Goal: Complete application form: Complete application form

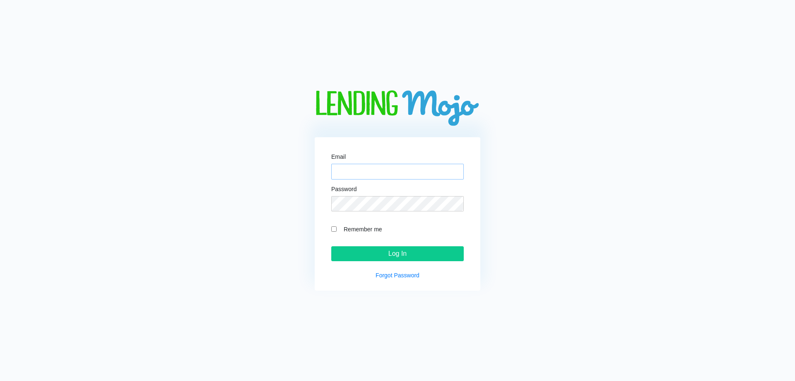
click at [390, 170] on input "Email" at bounding box center [397, 172] width 133 height 16
paste input "[EMAIL_ADDRESS][DOMAIN_NAME]"
type input "[EMAIL_ADDRESS][DOMAIN_NAME]"
click at [335, 228] on input "Remember me" at bounding box center [333, 228] width 5 height 5
checkbox input "true"
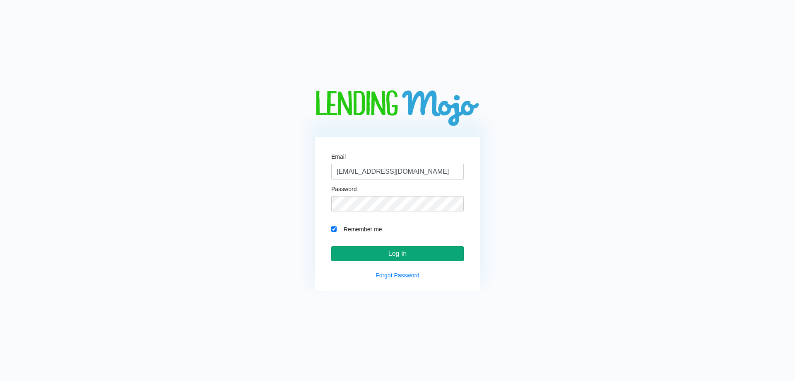
click at [400, 256] on input "Log In" at bounding box center [397, 253] width 133 height 15
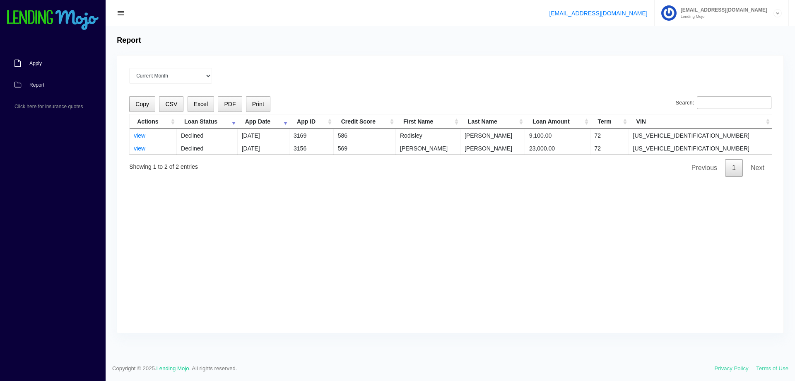
click at [39, 65] on span "Apply" at bounding box center [35, 63] width 12 height 5
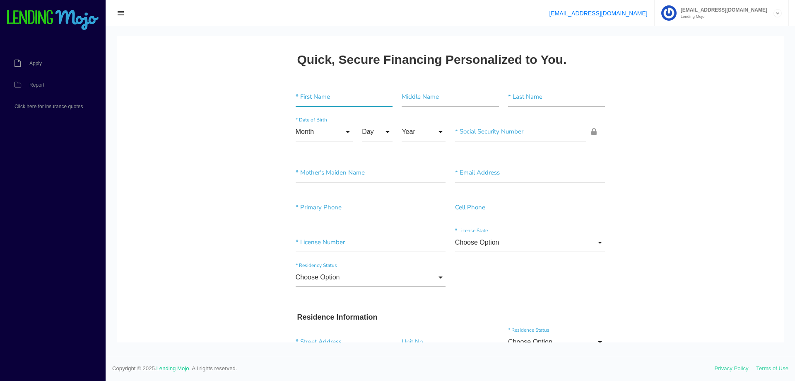
click at [341, 97] on input"] "text" at bounding box center [344, 96] width 97 height 19
type input"] "[PERSON_NAME]"
click at [528, 94] on input"] "Esteves Reyes" at bounding box center [556, 96] width 97 height 19
type input"] "Estevez Reyes"
click at [319, 135] on input "Month" at bounding box center [324, 131] width 57 height 19
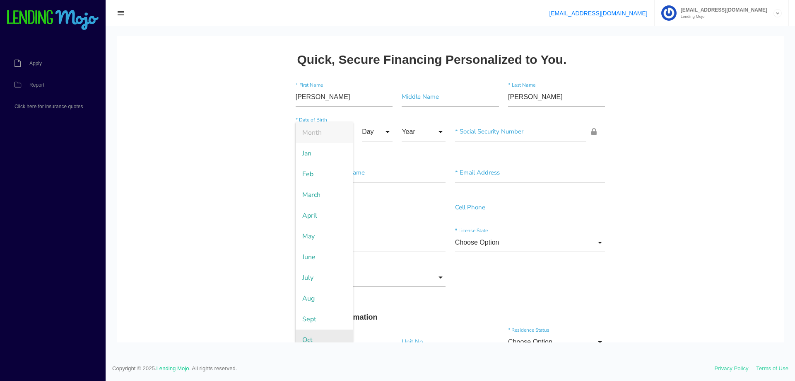
click at [307, 335] on span "Oct" at bounding box center [324, 339] width 57 height 21
type input "Oct"
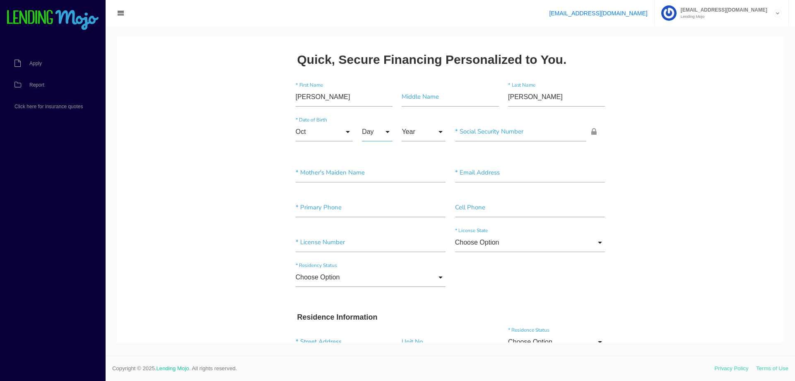
click at [374, 128] on input "Day" at bounding box center [377, 131] width 31 height 19
drag, startPoint x: 377, startPoint y: 296, endPoint x: 386, endPoint y: 157, distance: 139.9
click at [377, 296] on span "24" at bounding box center [382, 298] width 41 height 21
type input "24"
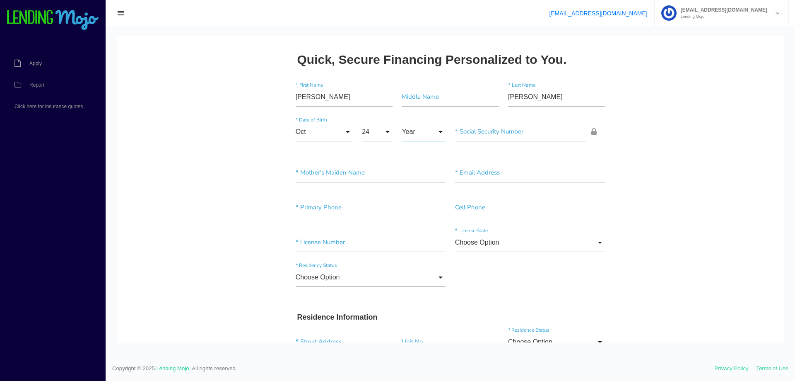
click at [427, 131] on input "Year" at bounding box center [424, 131] width 44 height 19
click at [411, 237] on span "1995" at bounding box center [424, 236] width 44 height 21
type input "1995"
click at [518, 131] on input"] "text" at bounding box center [521, 131] width 132 height 19
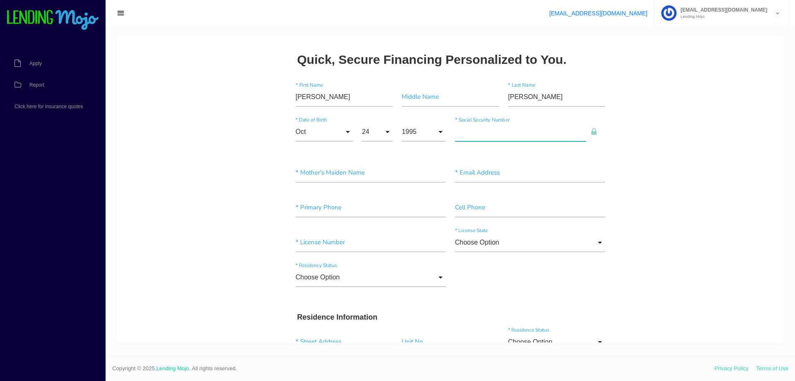
paste input"] "735-91-3361"
type input"] "735-91-3361"
click at [386, 175] on input"] "text" at bounding box center [371, 172] width 150 height 19
type input"] "Reyes"
click at [489, 177] on input"] "text" at bounding box center [530, 172] width 150 height 19
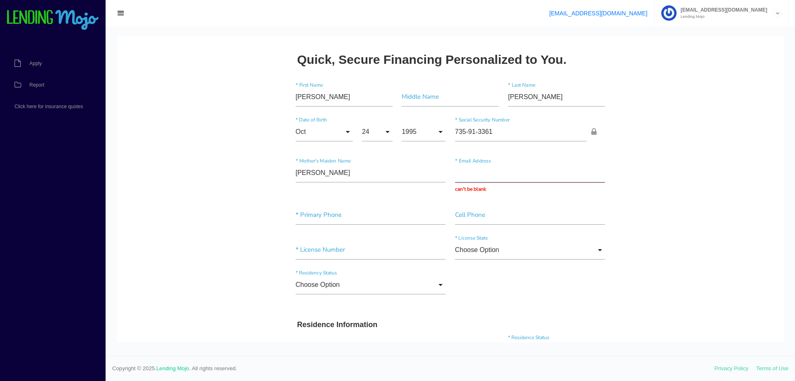
paste input "estevezramon801@gmail.com"
type input "estevezramon801@gmail.com"
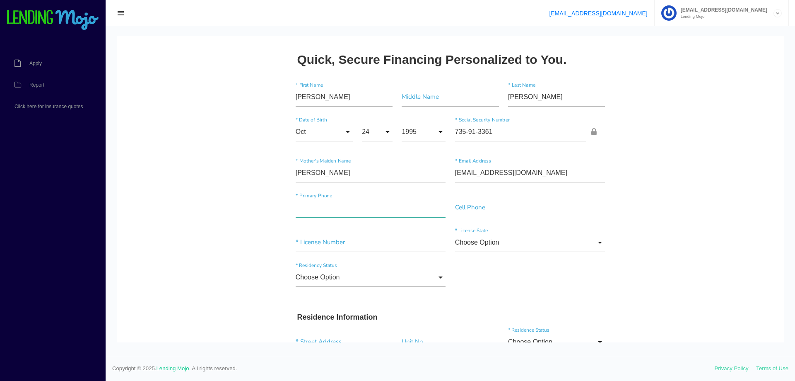
drag, startPoint x: 379, startPoint y: 217, endPoint x: 514, endPoint y: 43, distance: 220.3
click at [379, 217] on div "* Primary Phone" at bounding box center [370, 209] width 159 height 22
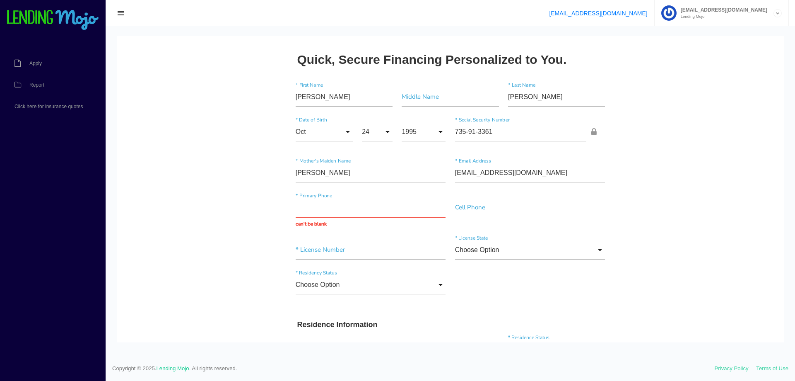
paste input "(813) 863-4616"
type input "(813) 863-4616"
click at [547, 252] on div "Choose Option Choose Option Alaska Alabama Arkansas Arizona California Colorado…" at bounding box center [530, 251] width 159 height 22
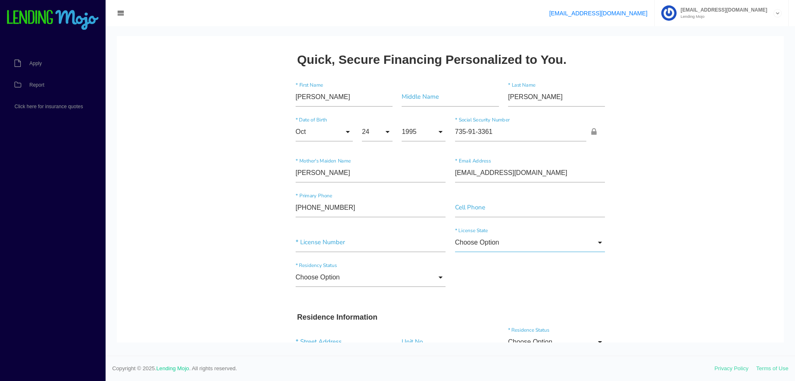
click at [498, 247] on input "Choose Option" at bounding box center [530, 242] width 150 height 19
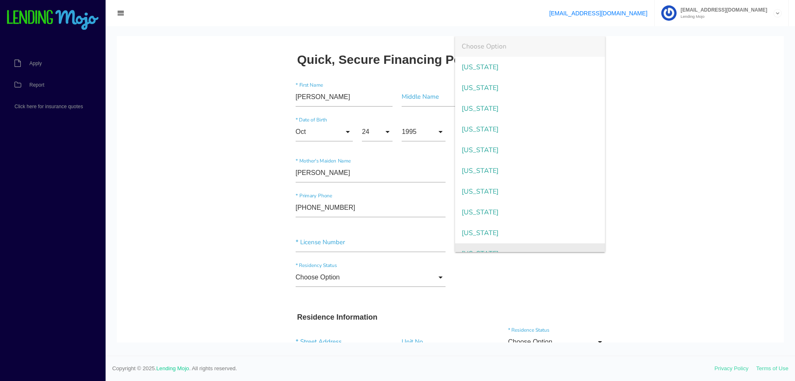
scroll to position [12, 0]
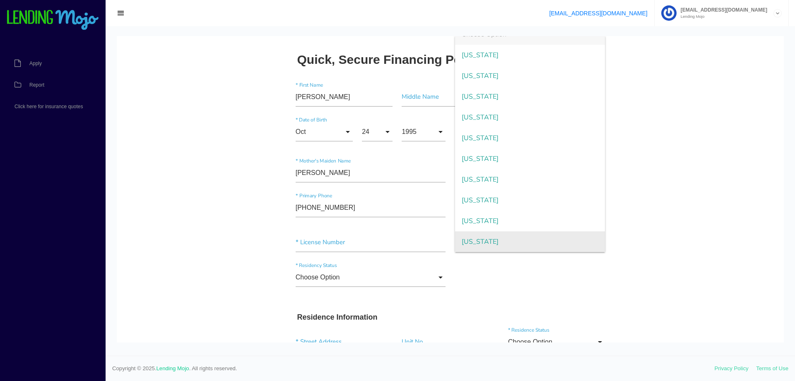
drag, startPoint x: 482, startPoint y: 242, endPoint x: 435, endPoint y: 238, distance: 46.9
click at [479, 242] on span "Florida" at bounding box center [530, 241] width 150 height 21
type input "Florida"
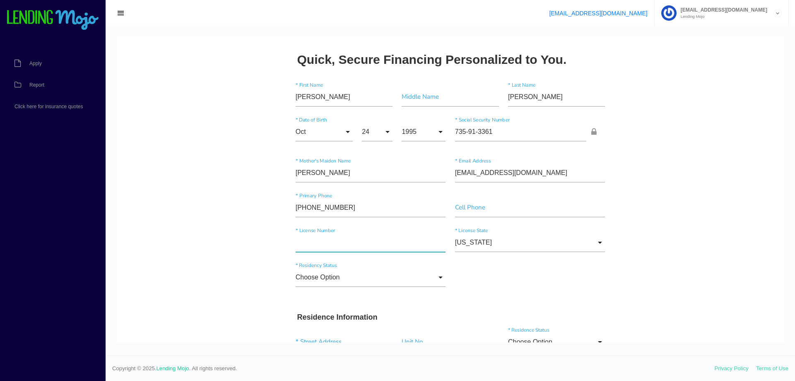
click at [323, 242] on input"] "text" at bounding box center [371, 242] width 150 height 19
paste input"] "E621280397000"
type input"] "E621280397000"
click at [380, 285] on input "Choose Option" at bounding box center [371, 277] width 150 height 19
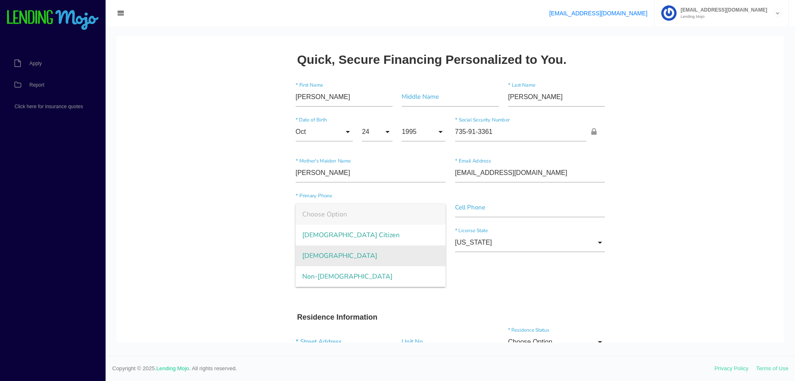
click at [338, 256] on span "Permanent Resident" at bounding box center [371, 255] width 150 height 21
type input "Permanent Resident"
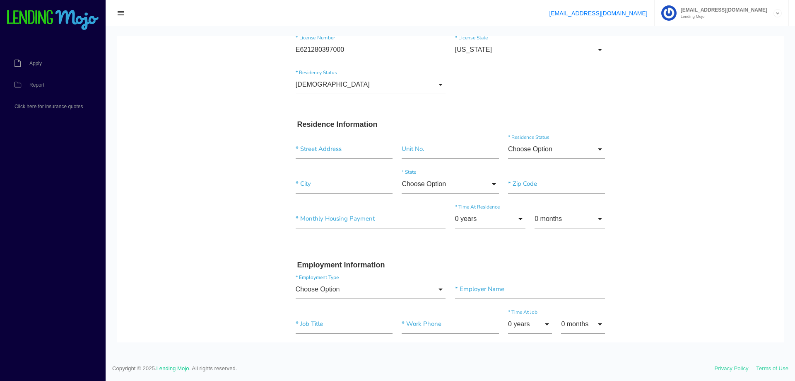
scroll to position [207, 0]
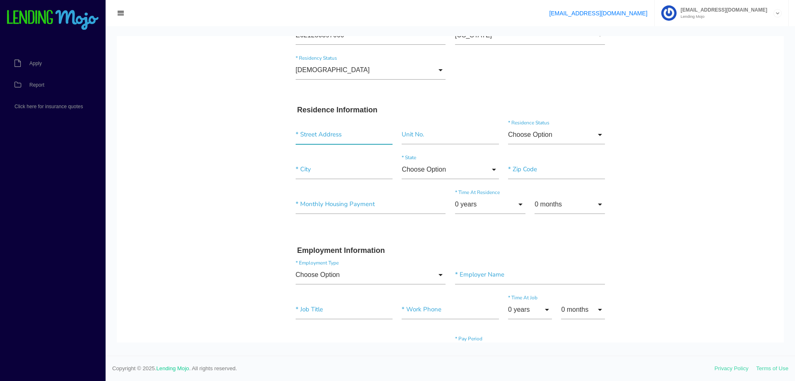
click at [320, 138] on input "text" at bounding box center [344, 134] width 97 height 19
paste input "11317 Timbercrest Road"
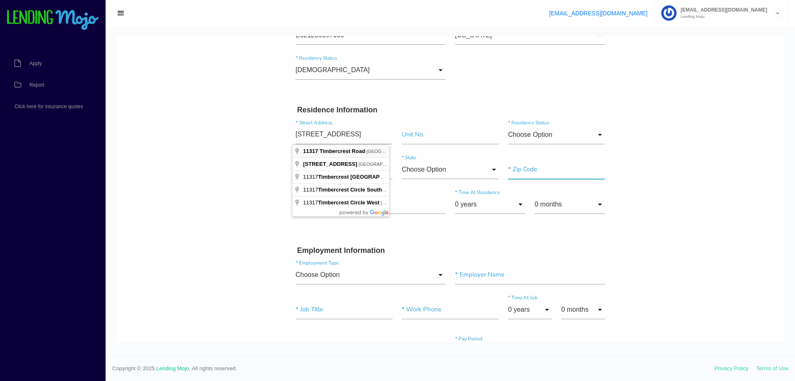
type input "11317 Timbercrest Rd"
type input"] "Spring Hill"
type input"] "34608"
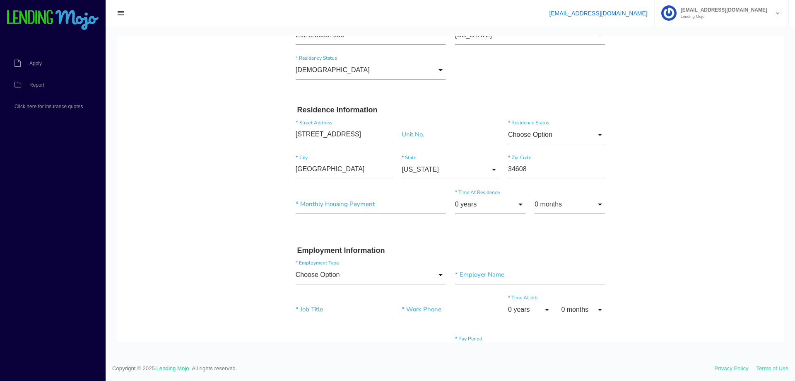
click at [576, 137] on input "Choose Option" at bounding box center [556, 134] width 97 height 19
click at [530, 218] on span "Other" at bounding box center [556, 218] width 97 height 21
type input "Other"
click at [348, 205] on input"] "text" at bounding box center [371, 204] width 150 height 19
type input"] "$0.00"
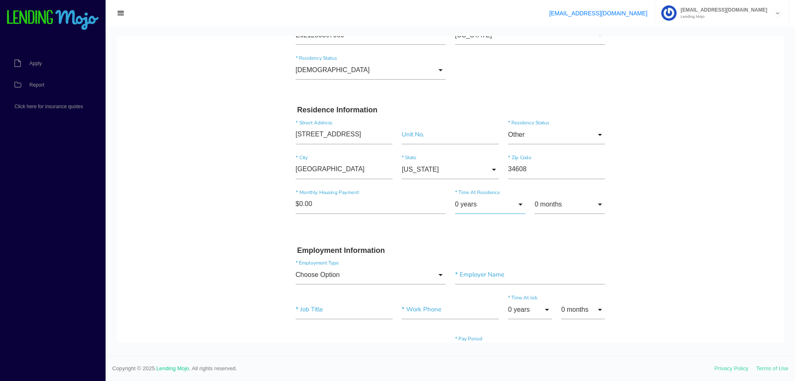
click at [478, 199] on input "0 years" at bounding box center [490, 204] width 70 height 19
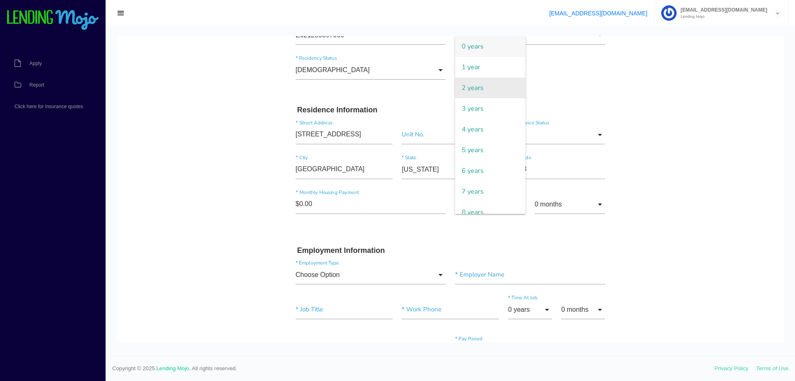
click at [489, 89] on span "2 years" at bounding box center [490, 87] width 70 height 21
type input "2 years"
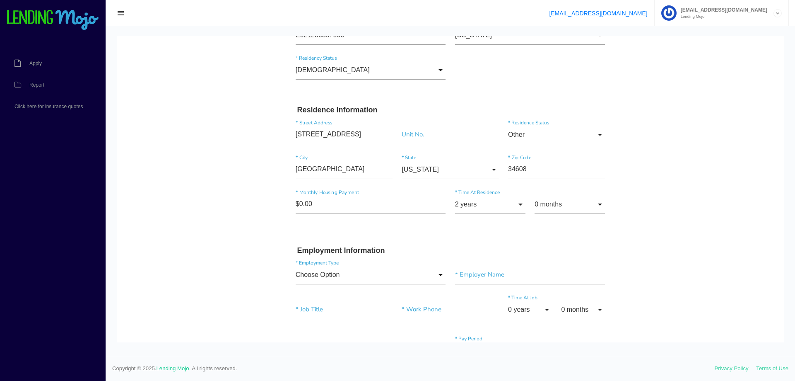
click at [712, 197] on body "Quick, Secure Financing Personalized to You. Ramon * First Name Middle Name Est…" at bounding box center [450, 373] width 667 height 1088
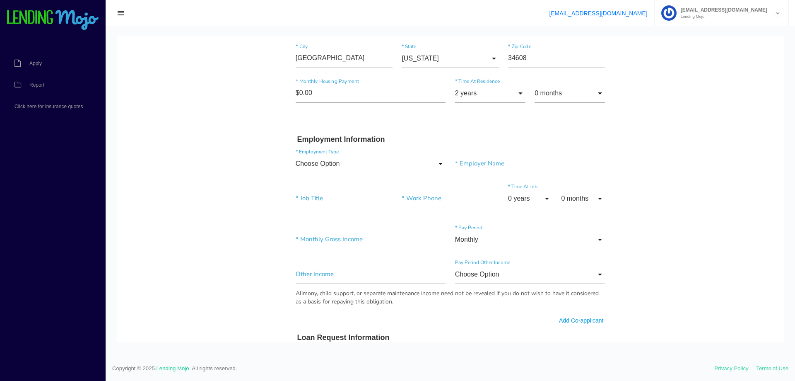
scroll to position [331, 0]
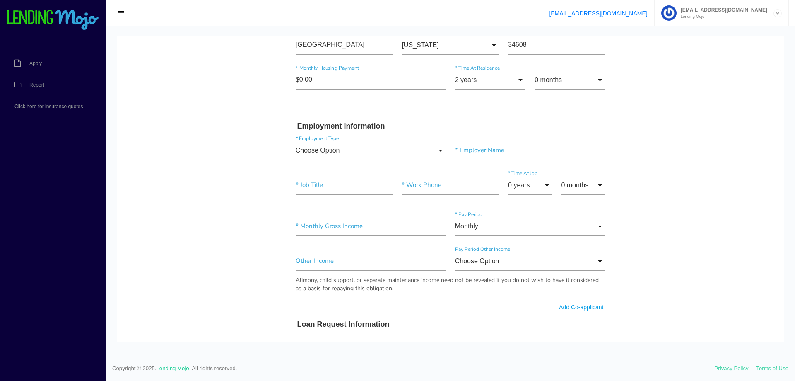
click at [435, 147] on input "Choose Option" at bounding box center [371, 150] width 150 height 19
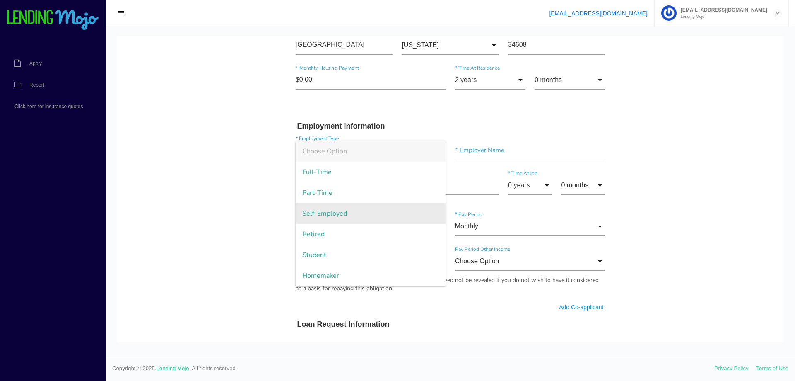
click at [341, 211] on span "Self-Employed" at bounding box center [371, 213] width 150 height 21
type input "Self-Employed"
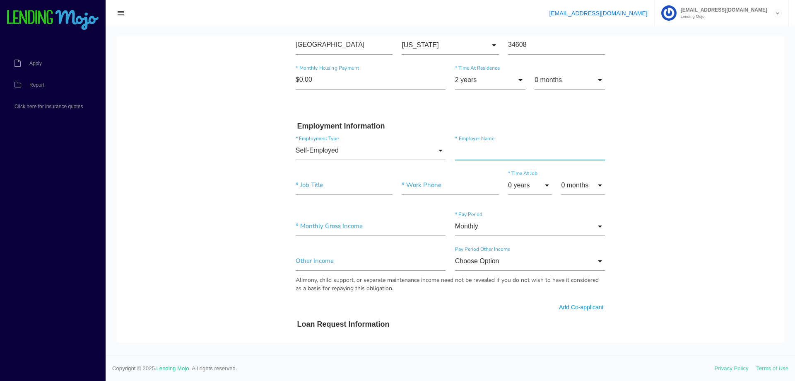
click at [477, 151] on input"] "text" at bounding box center [530, 150] width 150 height 19
drag, startPoint x: 478, startPoint y: 153, endPoint x: 534, endPoint y: 146, distance: 57.2
click at [533, 152] on input"] "Estevez Construction" at bounding box center [530, 150] width 150 height 19
type input"] "Estevez Construction"
click at [336, 190] on input"] "text" at bounding box center [344, 185] width 97 height 19
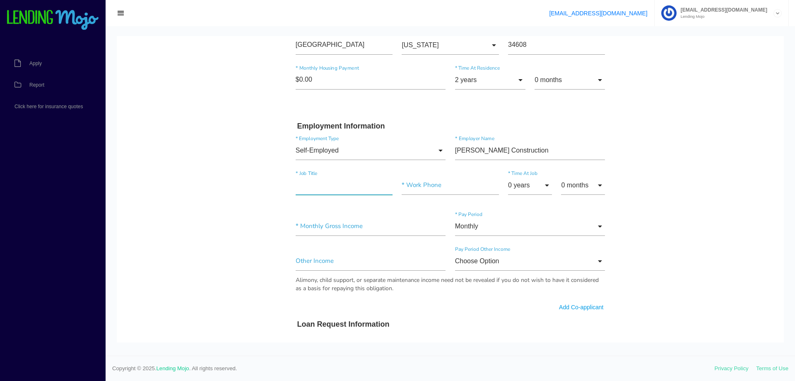
paste input"] "Construction"
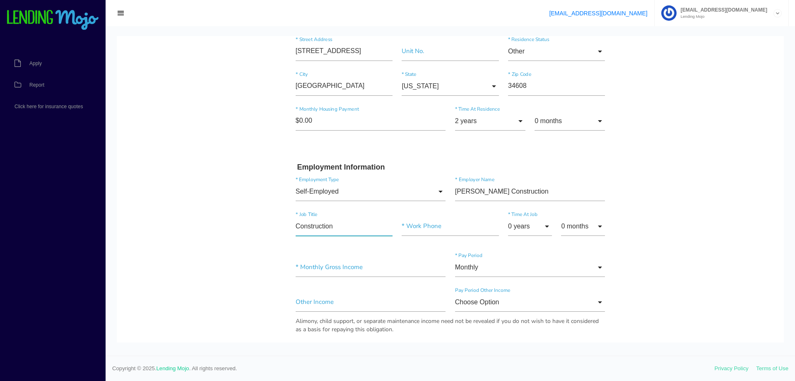
scroll to position [290, 0]
type input"] "Construction"
click at [445, 227] on input"] "text" at bounding box center [450, 226] width 97 height 19
paste input"] "(813) 863-4616"
type input"] "(813) 863-4616"
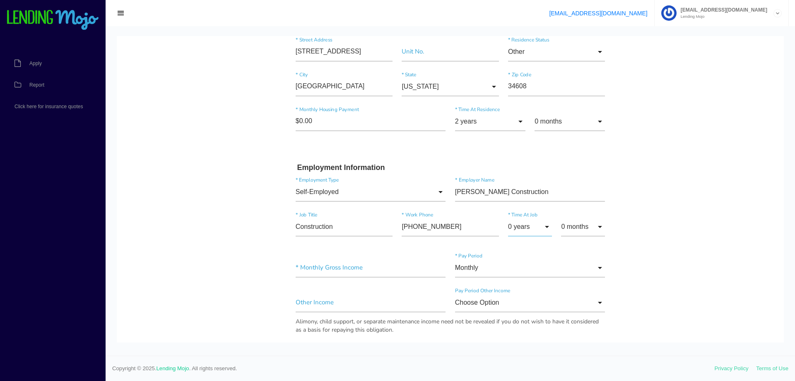
click at [521, 228] on input "0 years" at bounding box center [530, 226] width 44 height 19
click at [533, 110] on span "3 years" at bounding box center [530, 108] width 44 height 21
type input "3 years"
drag, startPoint x: 652, startPoint y: 253, endPoint x: 567, endPoint y: 254, distance: 84.5
click at [652, 253] on body "Quick, Secure Financing Personalized to You. Ramon * First Name Middle Name Est…" at bounding box center [450, 290] width 667 height 1088
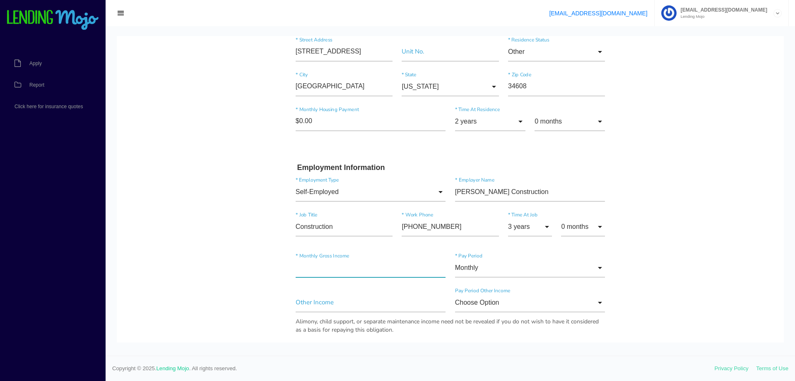
click at [369, 267] on input"] "text" at bounding box center [371, 267] width 150 height 19
type input"] "$2,500.00"
drag, startPoint x: 333, startPoint y: 271, endPoint x: 264, endPoint y: 271, distance: 68.8
click at [264, 271] on body "Quick, Secure Financing Personalized to You. Ramon * First Name Middle Name Est…" at bounding box center [450, 290] width 667 height 1088
click at [584, 261] on input "Monthly" at bounding box center [530, 267] width 150 height 19
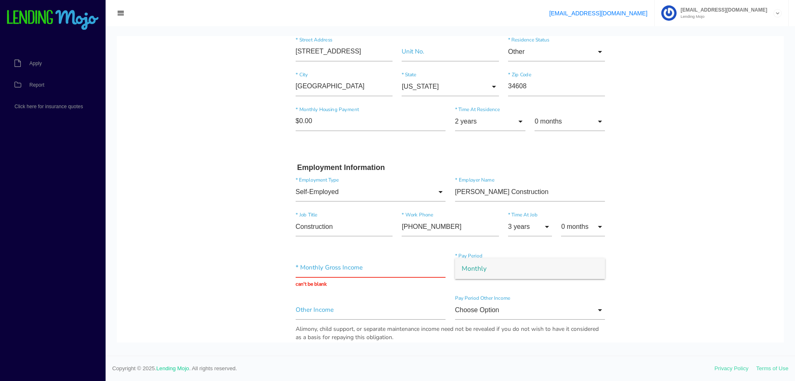
click at [568, 271] on span "Monthly" at bounding box center [530, 268] width 150 height 21
drag, startPoint x: 567, startPoint y: 271, endPoint x: 590, endPoint y: 267, distance: 23.5
click at [566, 271] on input "Monthly" at bounding box center [530, 267] width 150 height 19
click at [598, 267] on span "Monthly" at bounding box center [530, 268] width 150 height 21
click at [596, 269] on input "Monthly" at bounding box center [530, 267] width 150 height 19
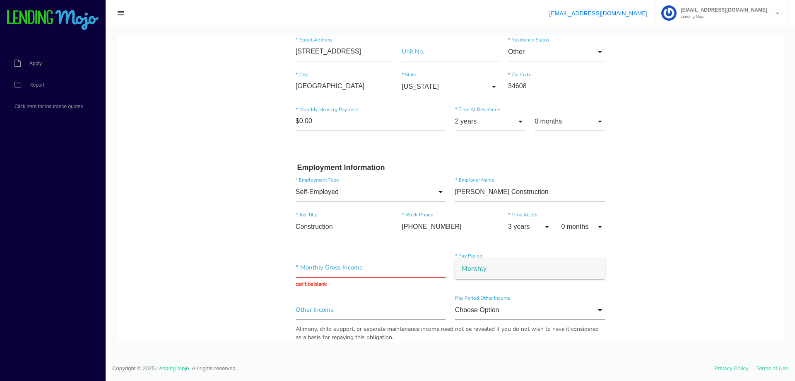
click at [404, 271] on input "text" at bounding box center [371, 267] width 150 height 19
click at [403, 269] on input "text" at bounding box center [371, 267] width 150 height 19
type input "$5,000.00"
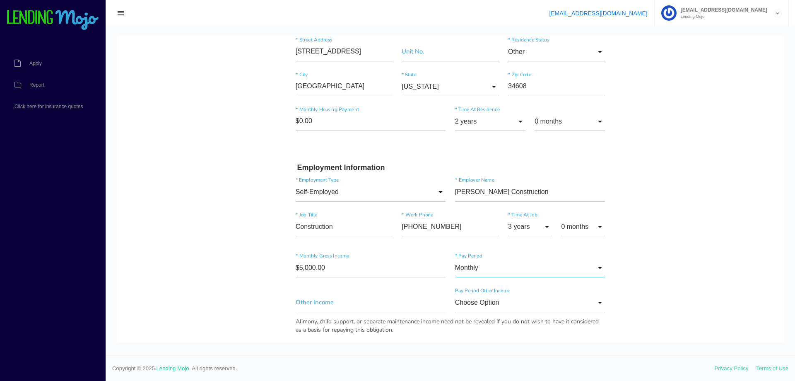
click at [597, 266] on input "Monthly" at bounding box center [530, 267] width 150 height 19
click at [594, 266] on span "Monthly" at bounding box center [530, 268] width 150 height 21
click at [472, 268] on input "Monthly" at bounding box center [530, 267] width 150 height 19
click at [465, 268] on span "Monthly" at bounding box center [530, 268] width 150 height 21
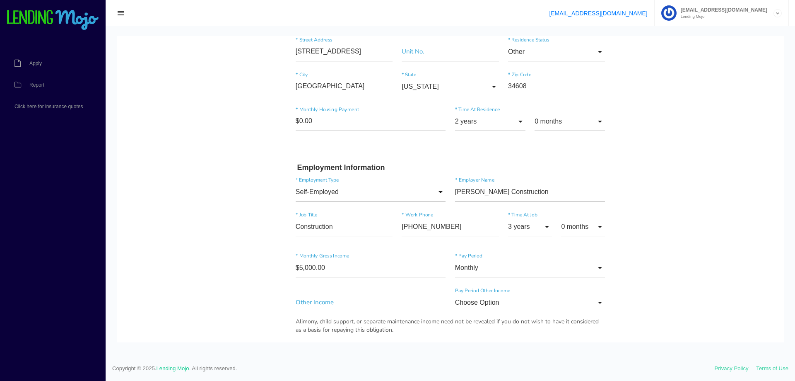
click at [652, 263] on body "Quick, Secure Financing Personalized to You. Ramon * First Name Middle Name Est…" at bounding box center [450, 290] width 667 height 1088
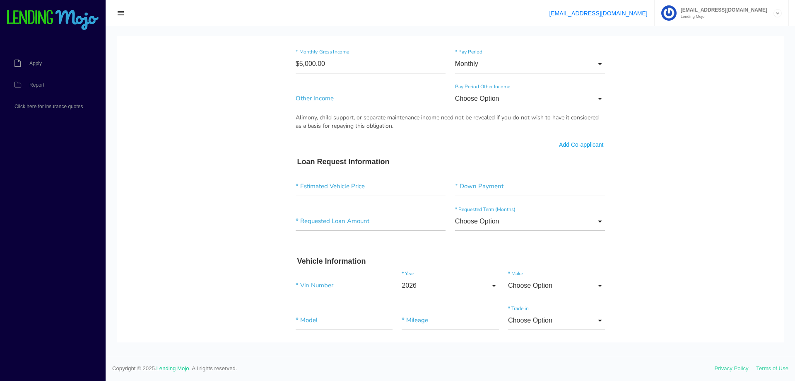
scroll to position [539, 0]
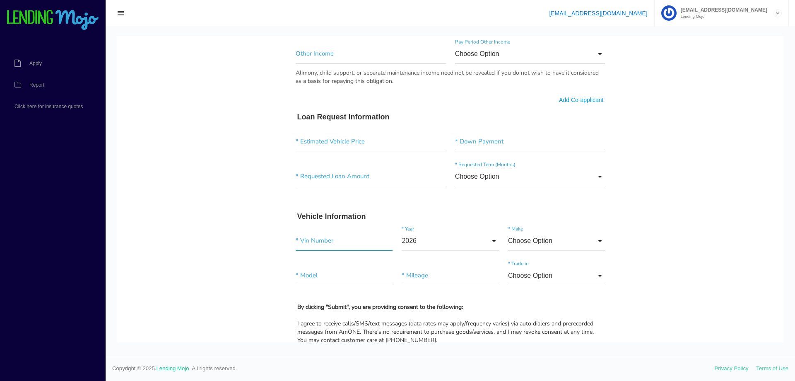
click at [368, 237] on input"] "text" at bounding box center [344, 240] width 97 height 19
paste input"] "[US_VEHICLE_IDENTIFICATION_NUMBER]"
type input"] "[US_VEHICLE_IDENTIFICATION_NUMBER]"
drag, startPoint x: 273, startPoint y: 259, endPoint x: 270, endPoint y: 263, distance: 4.4
click at [272, 261] on body "Quick, Secure Financing Personalized to You. Ramon * First Name Middle Name Est…" at bounding box center [450, 41] width 667 height 1088
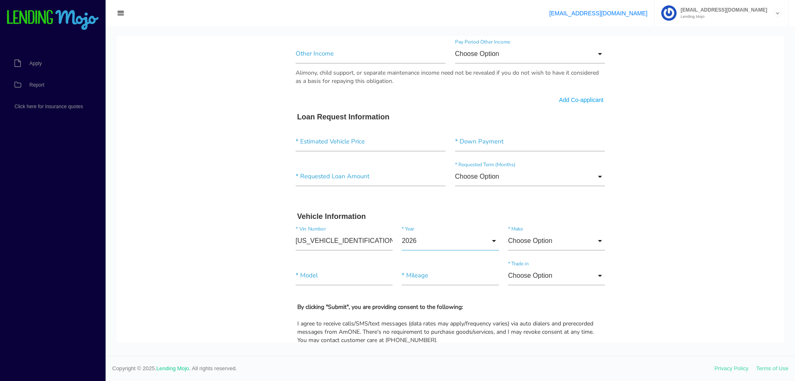
click at [492, 233] on input "2026" at bounding box center [450, 240] width 97 height 19
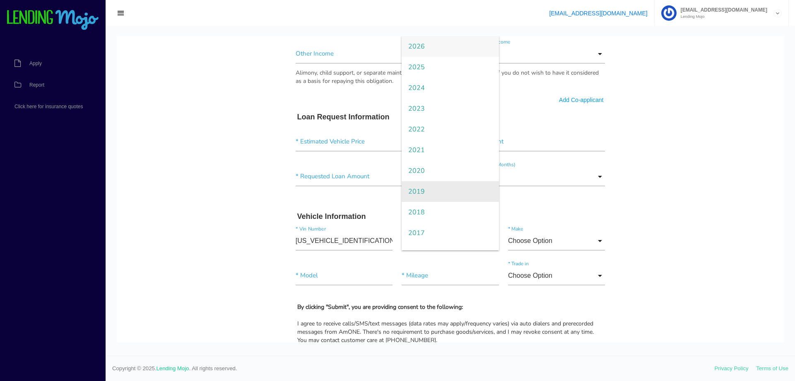
click at [438, 187] on span "2019" at bounding box center [450, 191] width 97 height 21
type input "2019"
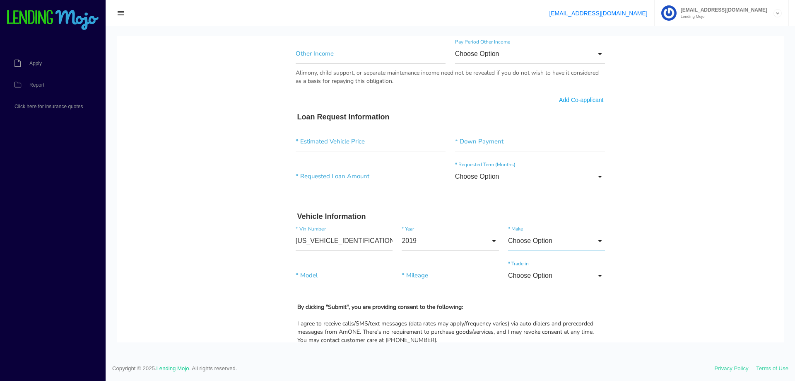
click at [560, 244] on input "Choose Option" at bounding box center [556, 240] width 97 height 19
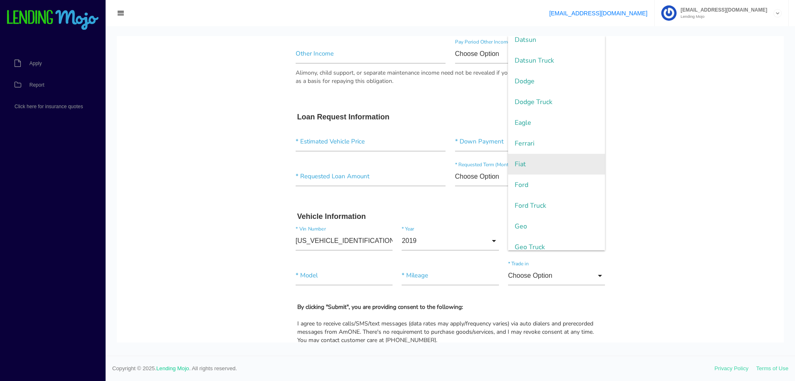
scroll to position [442, 0]
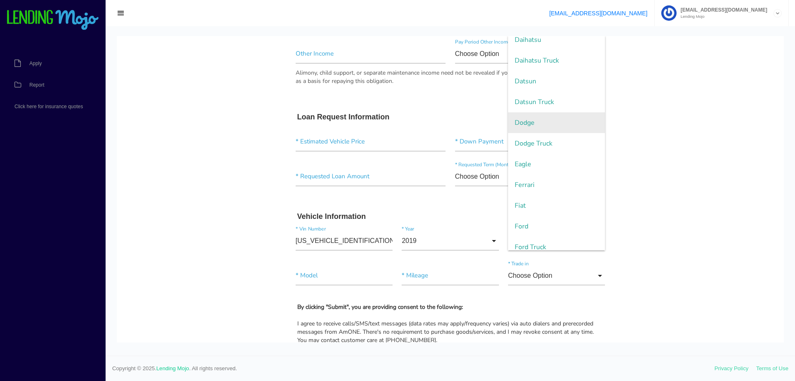
click at [517, 127] on span "Dodge" at bounding box center [556, 122] width 97 height 21
type input "Dodge"
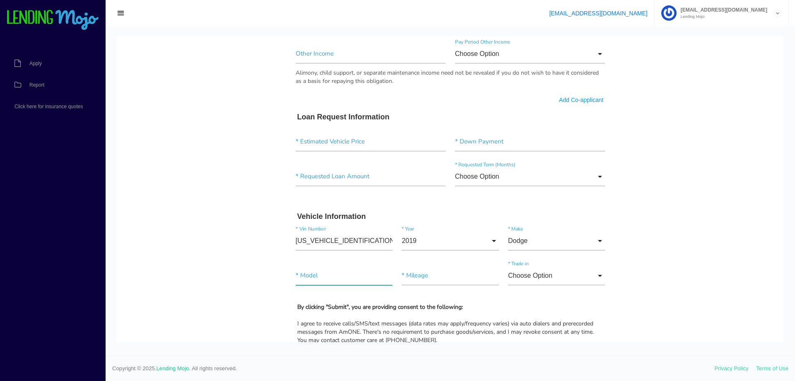
click at [376, 281] on input"] "text" at bounding box center [344, 275] width 97 height 19
click at [265, 244] on body "Quick, Secure Financing Personalized to You. Ramon * First Name Middle Name Est…" at bounding box center [450, 41] width 667 height 1088
click at [343, 274] on input"] "ProMaster 2500" at bounding box center [344, 275] width 97 height 19
type input"] "ProMaster"
click at [587, 267] on input "Choose Option" at bounding box center [556, 275] width 97 height 19
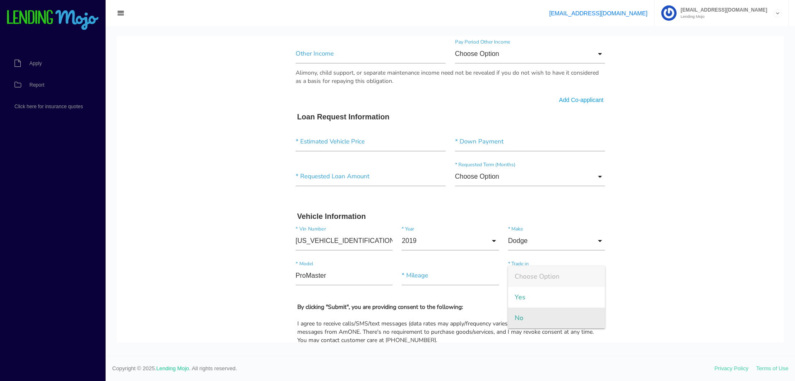
drag, startPoint x: 536, startPoint y: 320, endPoint x: 533, endPoint y: 306, distance: 14.4
click at [536, 319] on span "No" at bounding box center [556, 317] width 97 height 21
type input "No"
click at [474, 277] on input"] "text" at bounding box center [450, 275] width 97 height 19
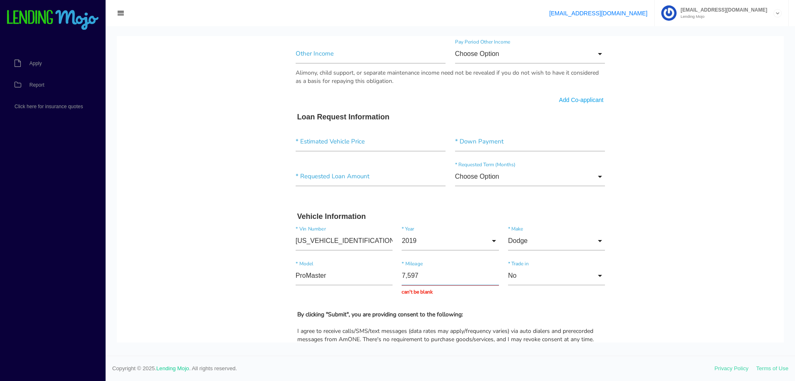
type input "75,979"
click at [691, 188] on body "Quick, Secure Financing Personalized to You. Ramon * First Name Middle Name Est…" at bounding box center [450, 45] width 667 height 1096
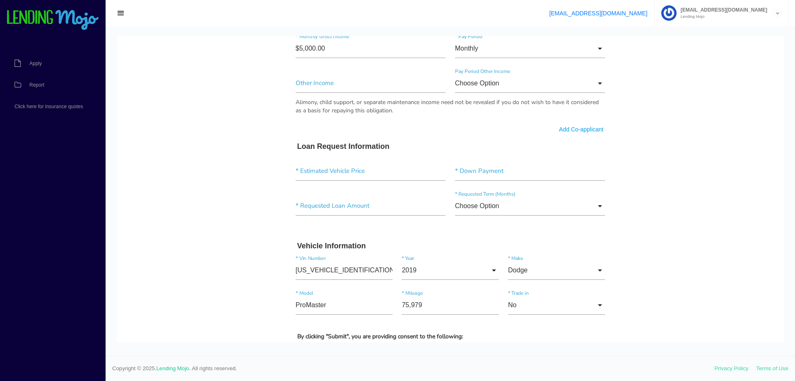
scroll to position [497, 0]
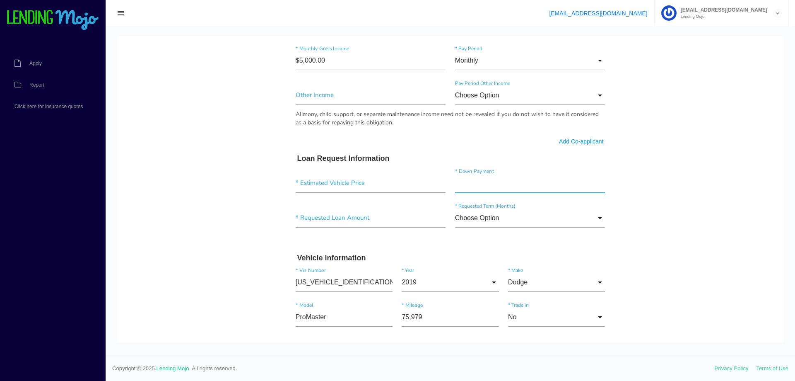
click at [485, 182] on input"] "text" at bounding box center [530, 183] width 150 height 19
type input"] "$1,000.00"
click at [376, 189] on input"] "text" at bounding box center [371, 183] width 150 height 19
type input"] "$22,795.00"
click at [346, 222] on input"] "text" at bounding box center [371, 217] width 150 height 19
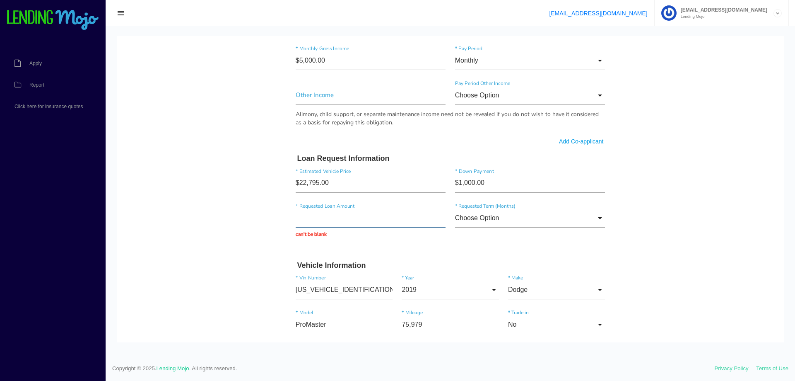
click at [334, 222] on input "text" at bounding box center [371, 217] width 150 height 19
click at [341, 217] on input "text" at bounding box center [371, 217] width 150 height 19
paste input "$26,906.90"
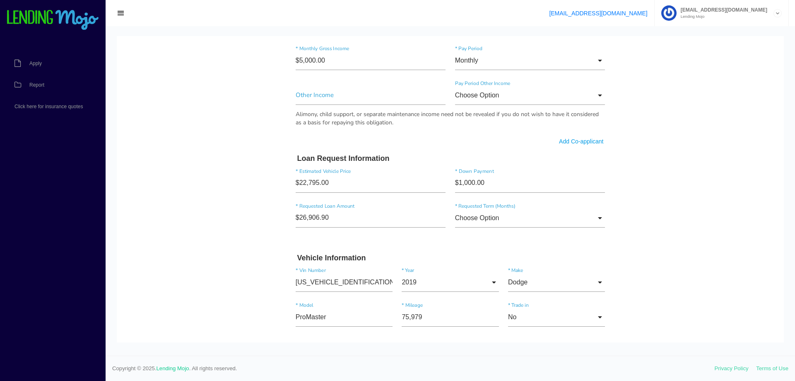
click at [235, 250] on body "Quick, Secure Financing Personalized to You. Ramon * First Name Middle Name Est…" at bounding box center [450, 83] width 667 height 1088
click at [324, 222] on input"] "$26,906.90" at bounding box center [371, 217] width 150 height 19
type input"] "$24,800.00"
drag, startPoint x: 600, startPoint y: 222, endPoint x: 593, endPoint y: 227, distance: 8.5
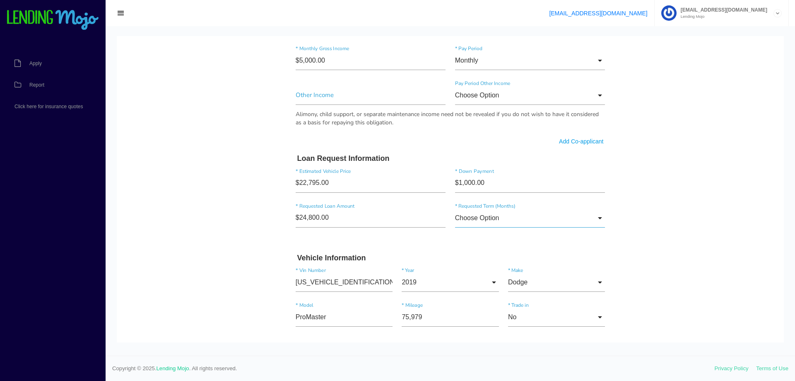
click at [599, 221] on input "Choose Option" at bounding box center [530, 217] width 150 height 19
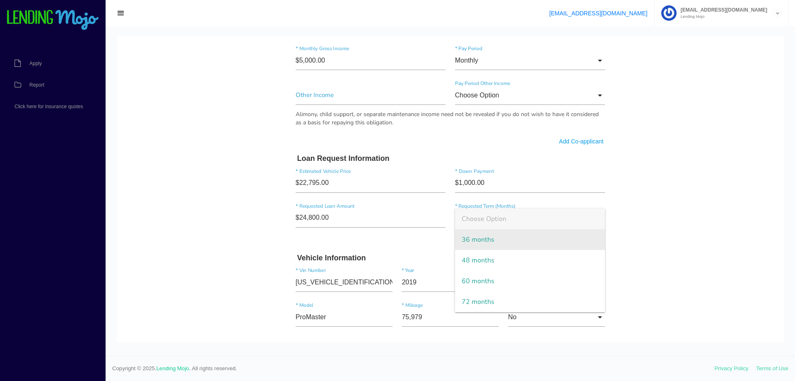
drag, startPoint x: 478, startPoint y: 303, endPoint x: 601, endPoint y: 236, distance: 140.5
click at [479, 303] on span "72 months" at bounding box center [530, 301] width 150 height 21
type input "72 months"
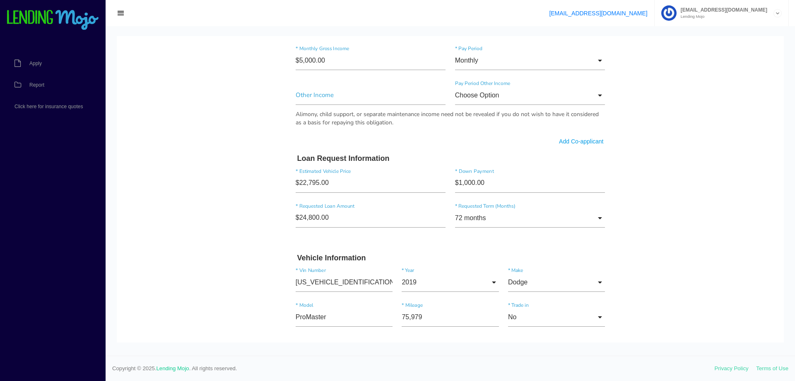
click at [704, 239] on body "Quick, Secure Financing Personalized to You. Ramon * First Name Middle Name Est…" at bounding box center [450, 83] width 667 height 1088
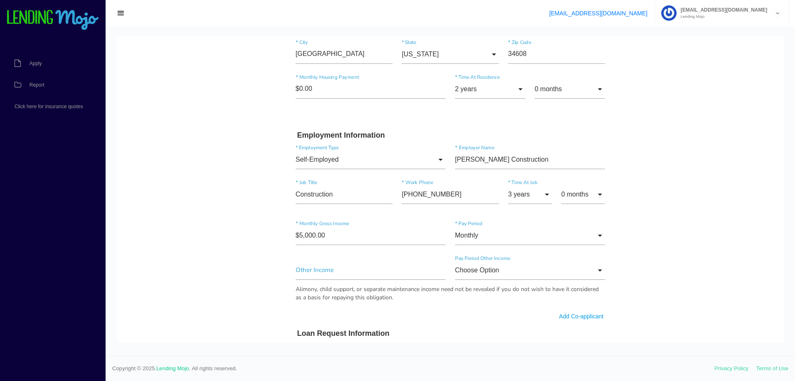
scroll to position [331, 0]
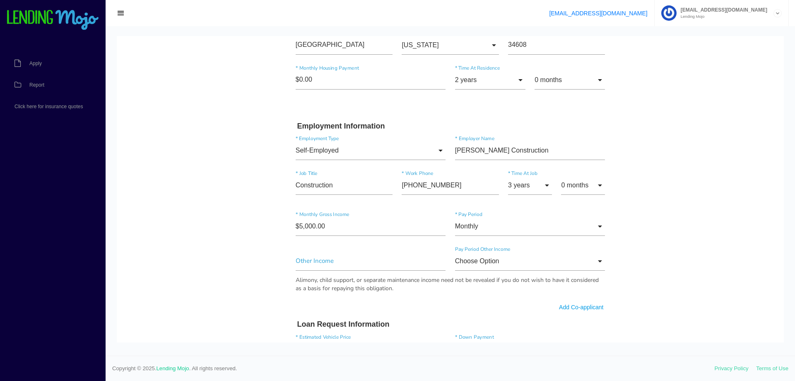
click at [678, 130] on body "Quick, Secure Financing Personalized to You. Ramon * First Name Middle Name Est…" at bounding box center [450, 249] width 667 height 1088
click at [343, 234] on input"] "$5,000.00" at bounding box center [371, 226] width 150 height 19
type input"] "$2,500.00"
drag, startPoint x: 739, startPoint y: 145, endPoint x: 735, endPoint y: 145, distance: 4.2
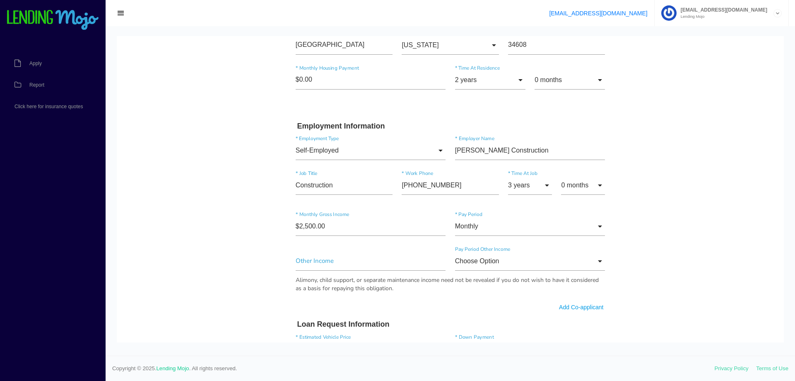
click at [738, 145] on body "Quick, Secure Financing Personalized to You. Ramon * First Name Middle Name Est…" at bounding box center [450, 249] width 667 height 1088
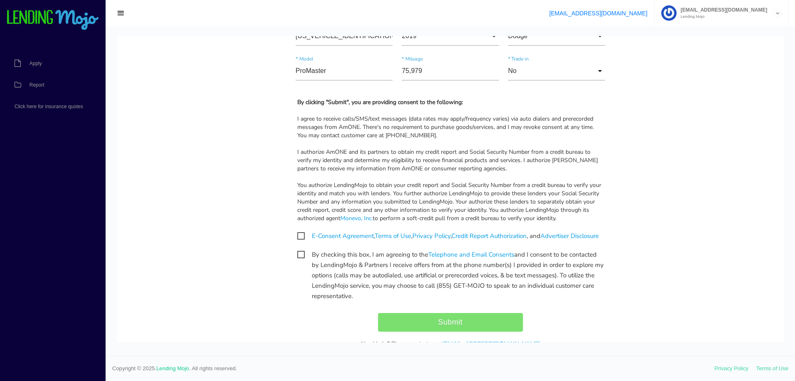
scroll to position [787, 0]
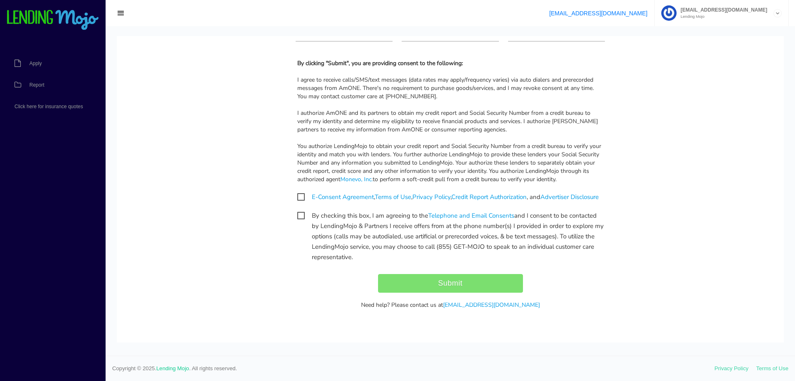
click at [297, 192] on span "E-Consent Agreement , Terms of Use , Privacy Policy , Credit Report Authorizati…" at bounding box center [448, 197] width 302 height 10
checkbox input "true"
click at [298, 219] on span "By checking this box, I am agreeing to the Telephone and Email Consents and I c…" at bounding box center [450, 215] width 307 height 10
checkbox input "true"
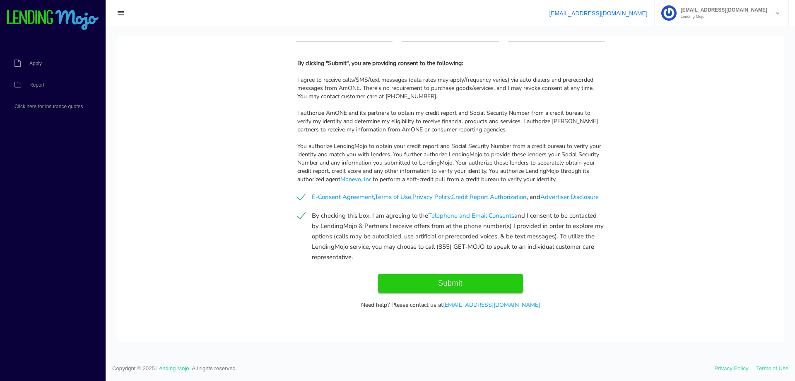
click at [488, 281] on input "Submit" at bounding box center [450, 283] width 145 height 19
type input "Submitting..."
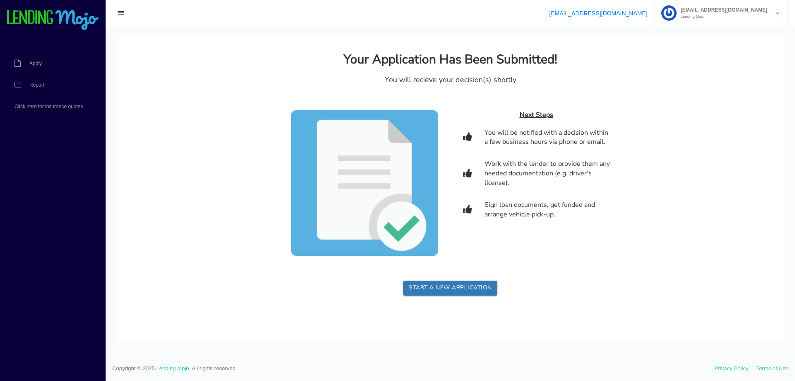
scroll to position [0, 0]
click at [64, 89] on link "Report" at bounding box center [48, 85] width 97 height 22
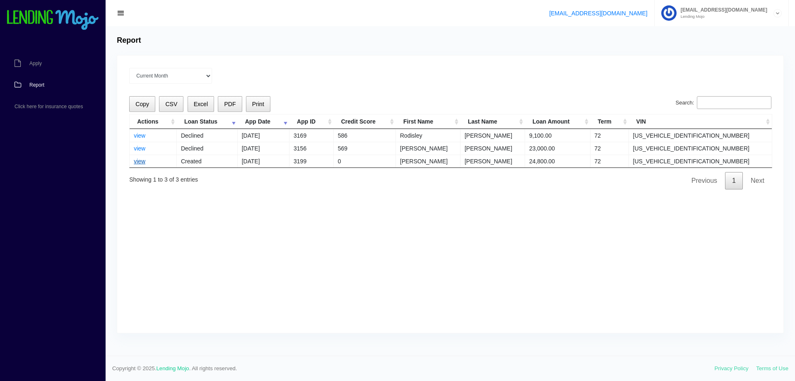
click at [142, 163] on link "view" at bounding box center [140, 161] width 12 height 7
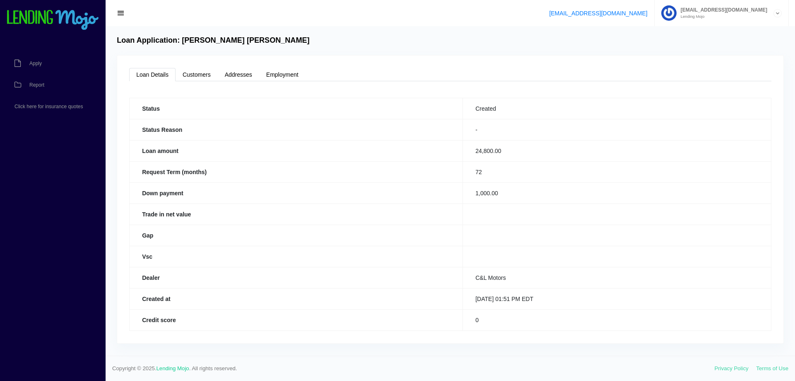
click at [422, 65] on div "Loan Details Customers Addresses Employment Status Created Status Reason - Loan…" at bounding box center [450, 199] width 667 height 287
click at [197, 72] on link "Customers" at bounding box center [197, 74] width 42 height 13
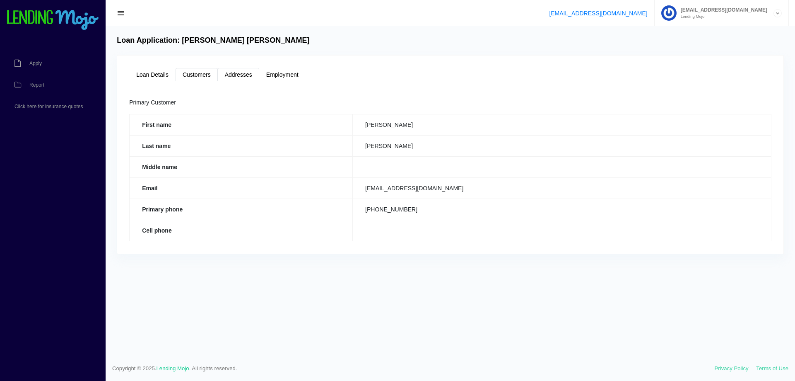
click at [230, 75] on link "Addresses" at bounding box center [238, 74] width 41 height 13
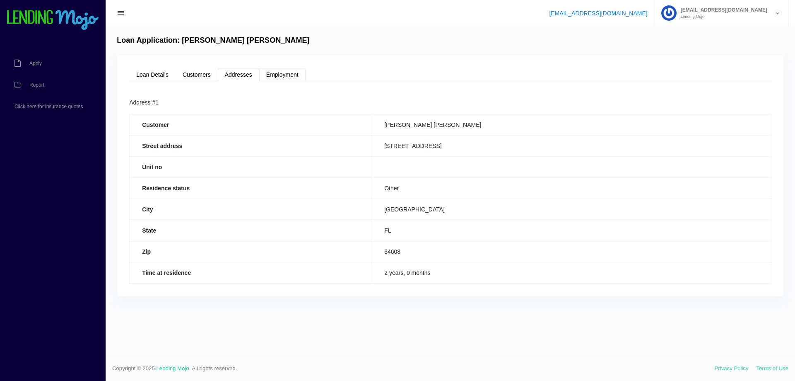
click at [270, 69] on link "Employment" at bounding box center [282, 74] width 46 height 13
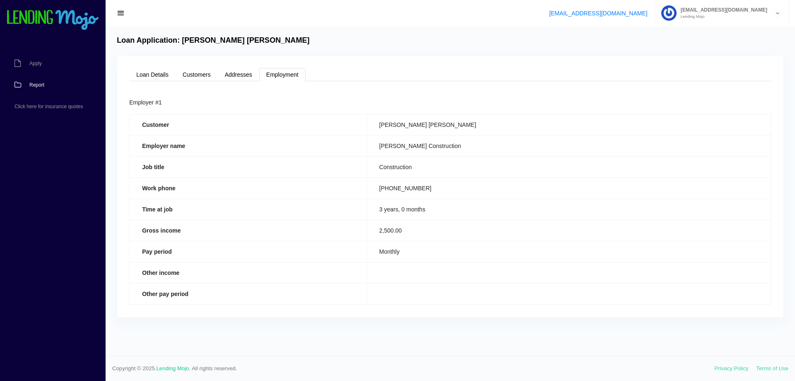
click at [45, 87] on link "Report" at bounding box center [48, 85] width 97 height 22
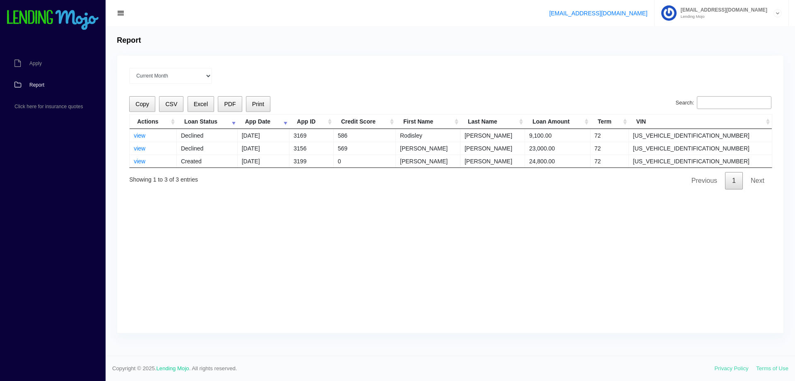
click at [514, 241] on div "Current Month [DATE] [DATE] [DATE] [DATE] [DATE] All time Loading Copy CSV Exce…" at bounding box center [450, 194] width 667 height 277
click at [217, 73] on div "Current Month [DATE] [DATE] [DATE] [DATE] [DATE] All time" at bounding box center [450, 76] width 643 height 16
click at [212, 78] on select "Current Month Jul 2025 Jun 2025 May 2025 Apr 2025 Mar 2025 All time" at bounding box center [170, 76] width 83 height 16
click at [129, 68] on select "Current Month Jul 2025 Jun 2025 May 2025 Apr 2025 Mar 2025 All time" at bounding box center [170, 76] width 83 height 16
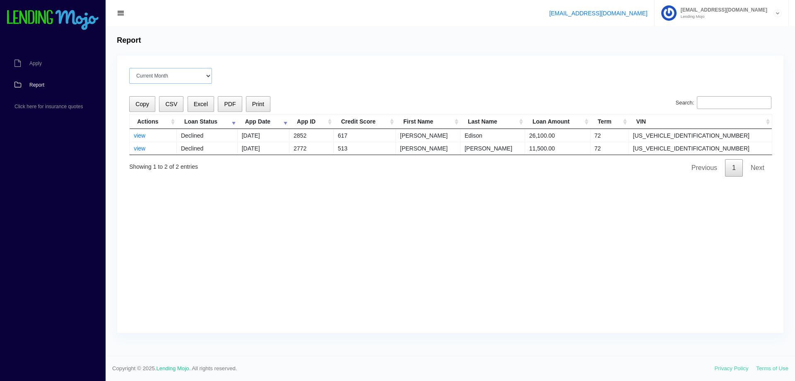
drag, startPoint x: 197, startPoint y: 75, endPoint x: 205, endPoint y: 73, distance: 8.1
click at [197, 75] on select "Current Month Jul 2025 Jun 2025 May 2025 Apr 2025 Mar 2025 All time" at bounding box center [170, 76] width 83 height 16
select select "All time"
click at [129, 68] on select "Current Month Jul 2025 Jun 2025 May 2025 Apr 2025 Mar 2025 All time" at bounding box center [170, 76] width 83 height 16
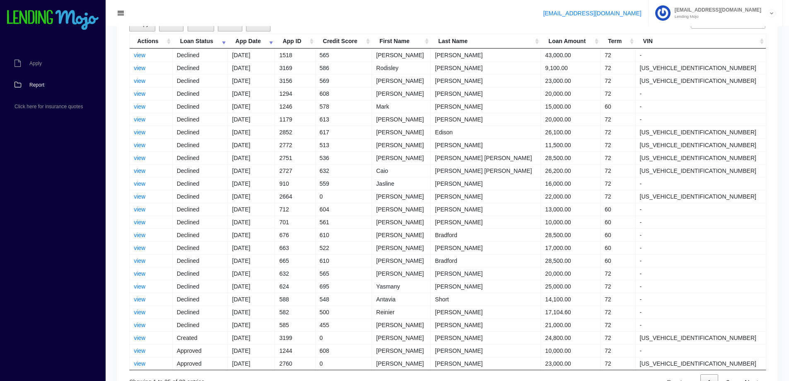
scroll to position [139, 0]
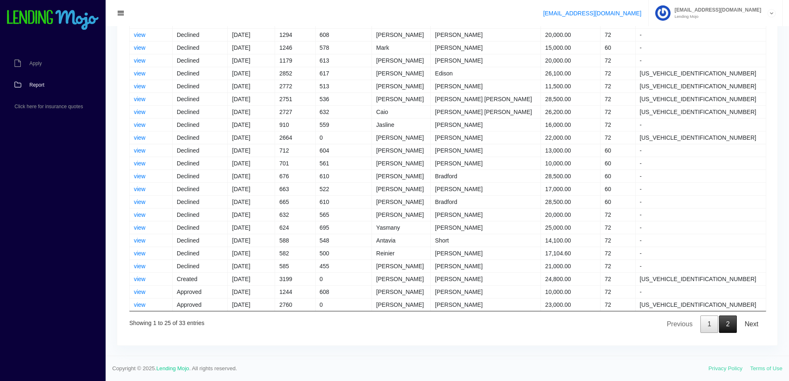
click at [727, 321] on link "2" at bounding box center [728, 323] width 18 height 17
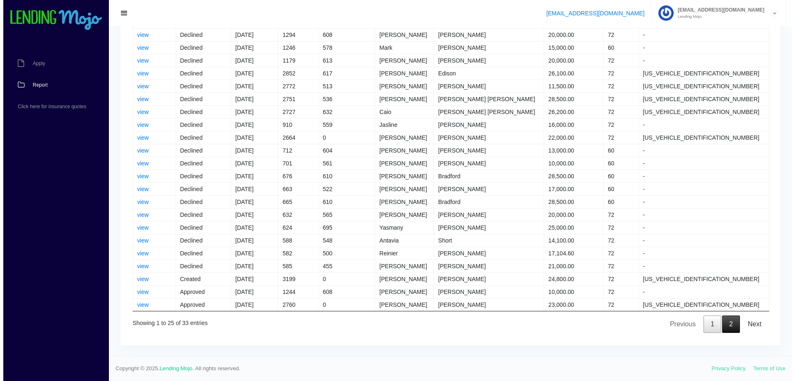
scroll to position [0, 0]
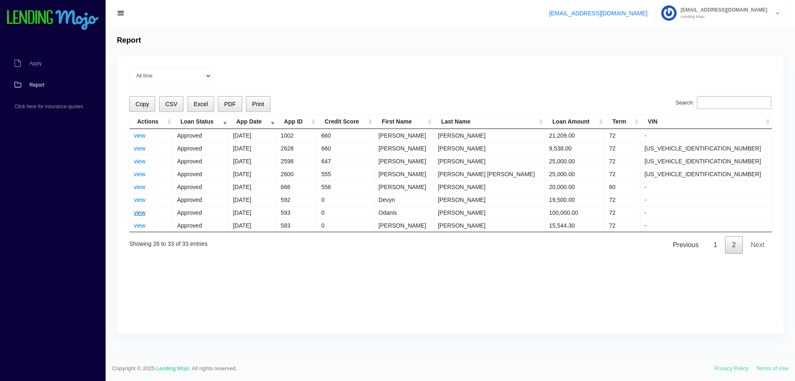
click at [145, 212] on link "view" at bounding box center [140, 212] width 12 height 7
click at [135, 146] on link "view" at bounding box center [140, 148] width 12 height 7
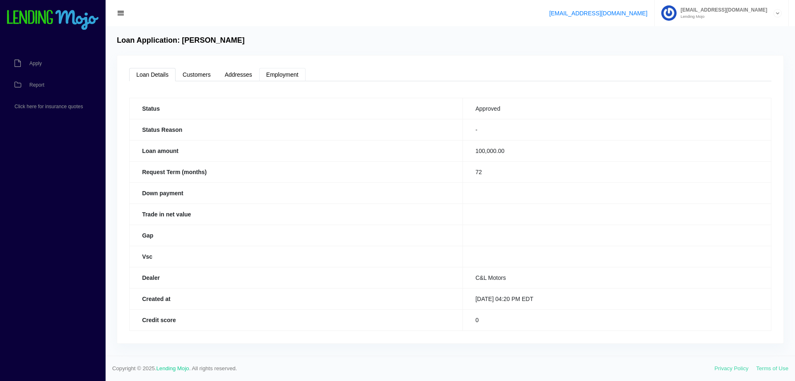
click at [285, 80] on link "Employment" at bounding box center [282, 74] width 46 height 13
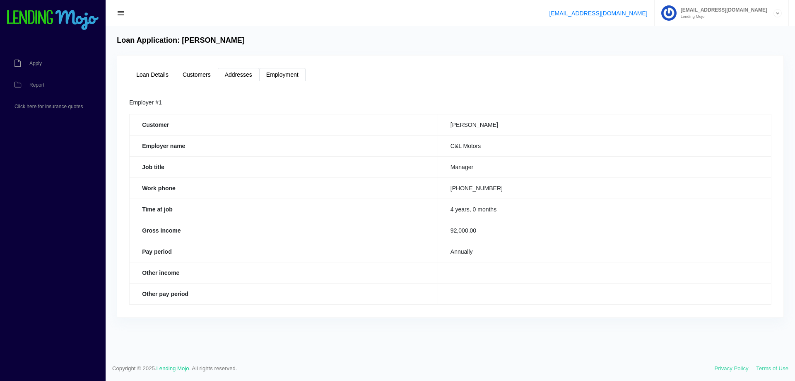
click at [241, 76] on link "Addresses" at bounding box center [238, 74] width 41 height 13
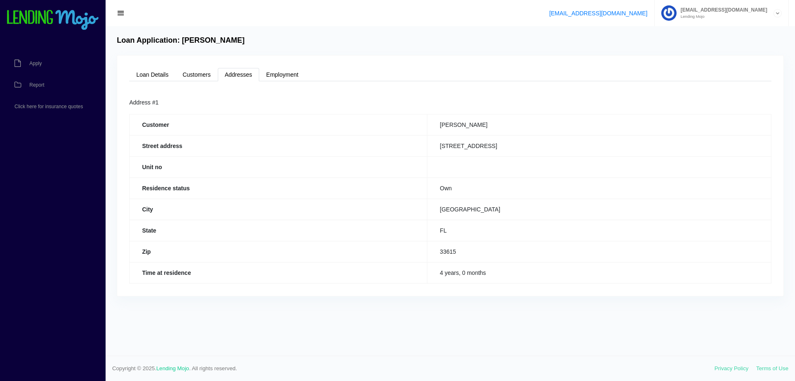
click at [220, 75] on link "Addresses" at bounding box center [238, 74] width 41 height 13
click at [157, 77] on link "Loan Details" at bounding box center [152, 74] width 46 height 13
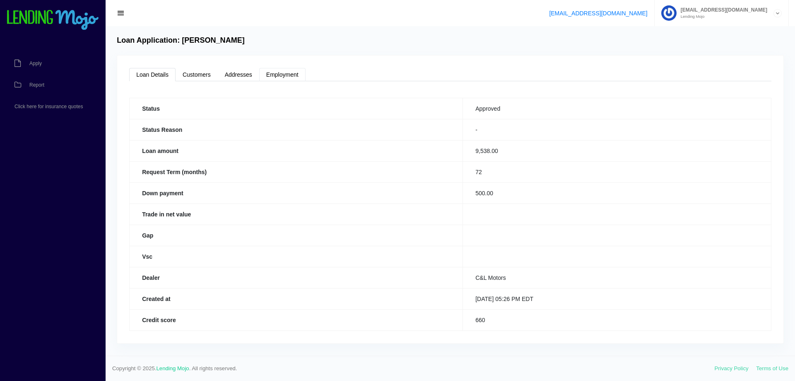
click at [293, 78] on link "Employment" at bounding box center [282, 74] width 46 height 13
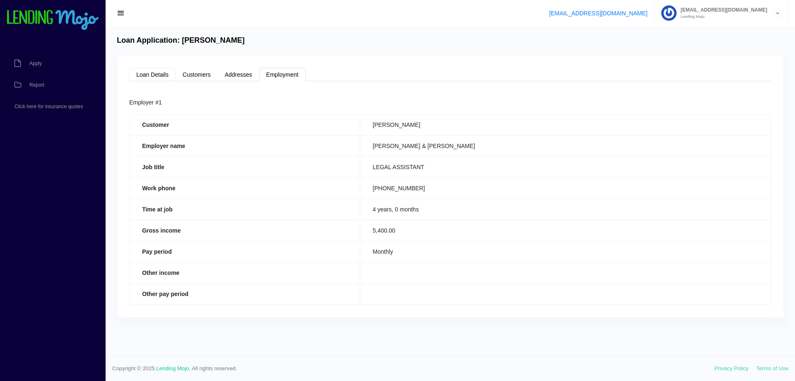
click at [160, 72] on link "Loan Details" at bounding box center [152, 74] width 46 height 13
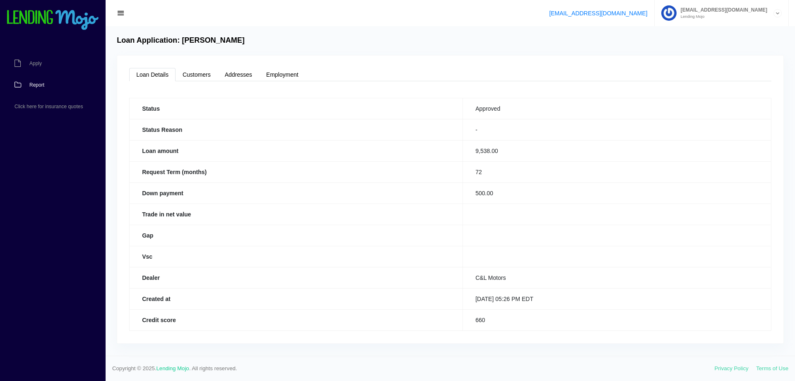
click at [38, 83] on span "Report" at bounding box center [36, 84] width 15 height 5
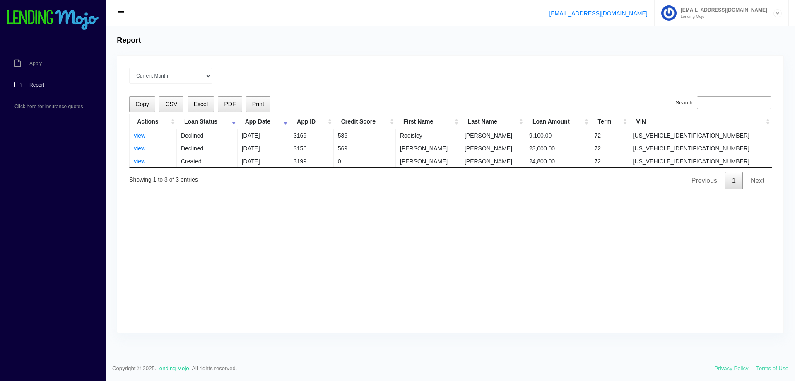
click at [598, 268] on div "Current Month [DATE] [DATE] [DATE] [DATE] [DATE] All time Loading Copy CSV Exce…" at bounding box center [450, 194] width 667 height 277
